Goal: Browse casually: Explore the website without a specific task or goal

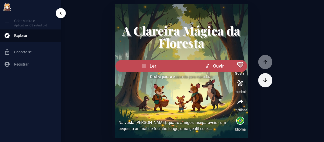
click at [9, 20] on ul "Criar Minitale Aplicativo iOS e Android Explorar Conecte-se Registrar" at bounding box center [30, 43] width 61 height 58
click at [258, 78] on button "button" at bounding box center [265, 80] width 14 height 14
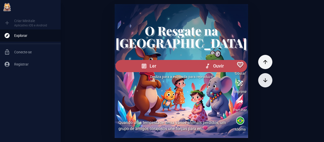
click at [262, 80] on icon "button" at bounding box center [265, 80] width 6 height 6
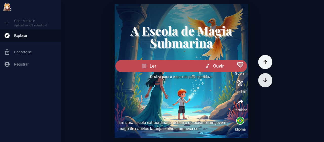
click at [262, 80] on icon "button" at bounding box center [265, 80] width 6 height 6
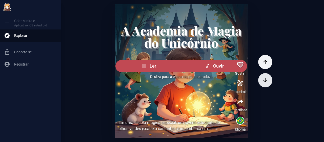
click at [262, 80] on icon "button" at bounding box center [265, 80] width 6 height 6
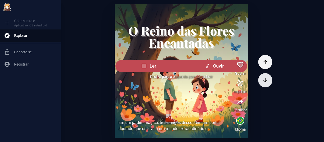
click at [262, 80] on icon "button" at bounding box center [265, 80] width 6 height 6
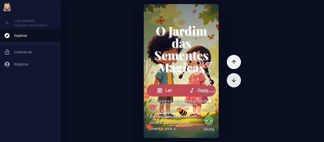
click at [236, 80] on icon "button" at bounding box center [234, 80] width 6 height 6
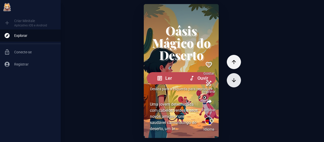
click at [236, 80] on icon "button" at bounding box center [234, 80] width 6 height 6
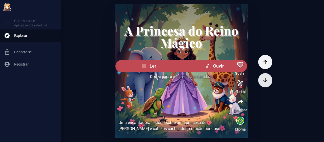
click at [262, 80] on icon "button" at bounding box center [265, 80] width 6 height 6
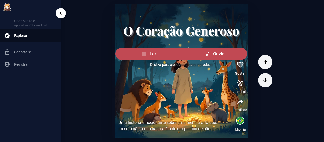
click at [13, 24] on ul "Criar Minitale Aplicativo iOS e Android Explorar Conecte-se Registrar" at bounding box center [30, 43] width 61 height 58
